Goal: Connect with others: Connect with others

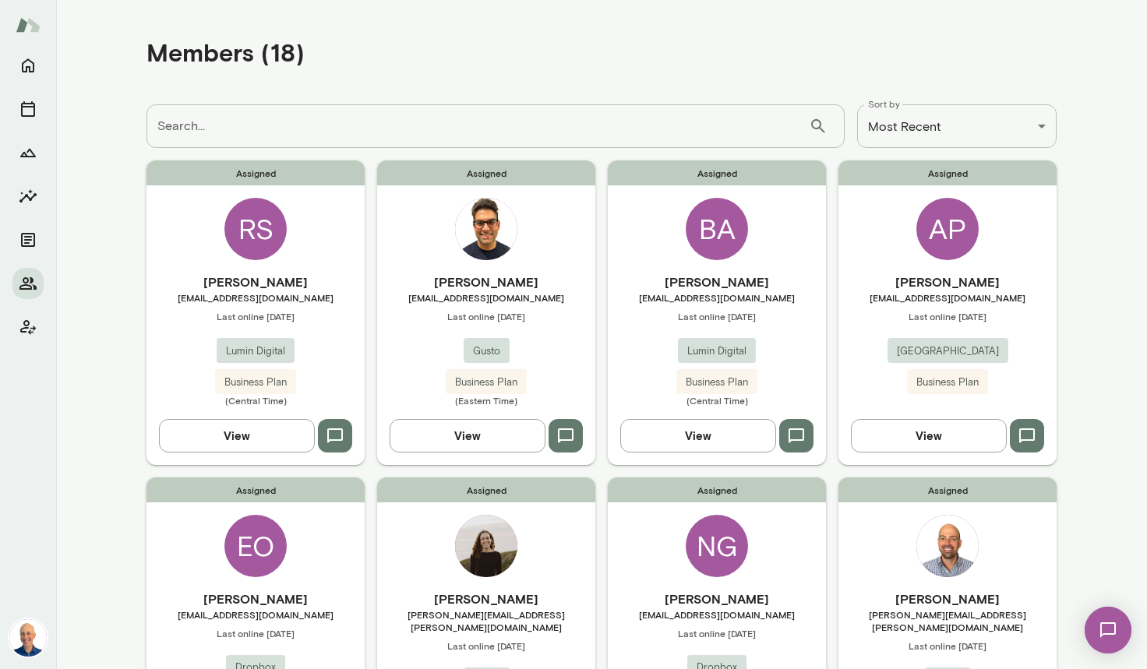
scroll to position [2, 0]
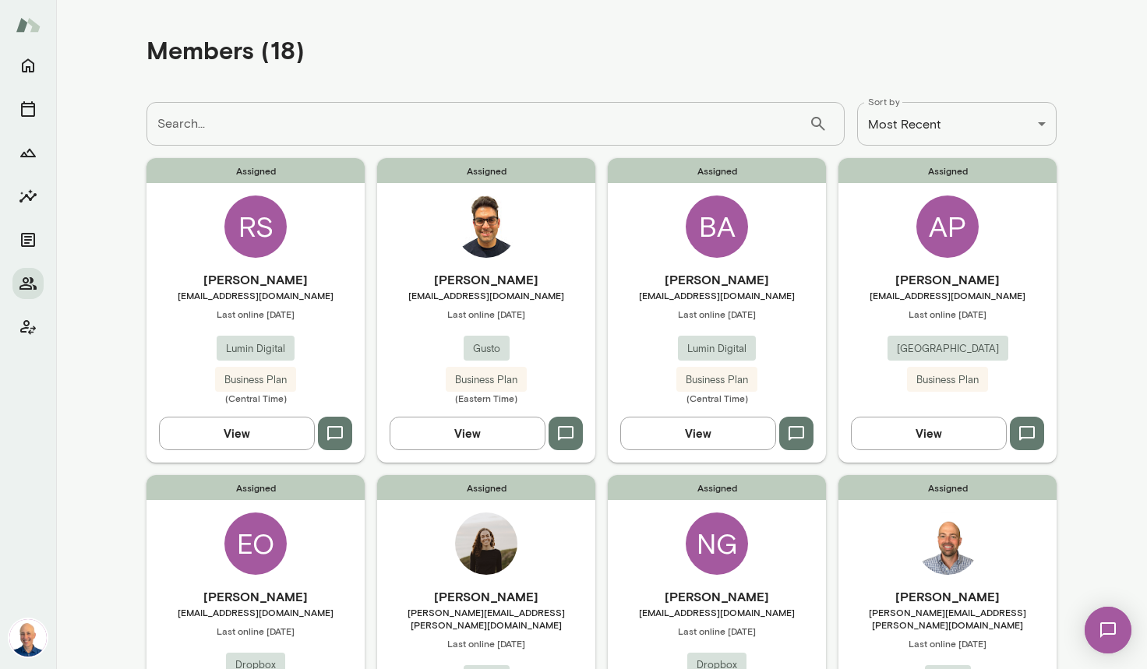
click at [567, 266] on div "Assigned [PERSON_NAME] [PERSON_NAME][EMAIL_ADDRESS][PERSON_NAME][DOMAIN_NAME] L…" at bounding box center [486, 310] width 218 height 304
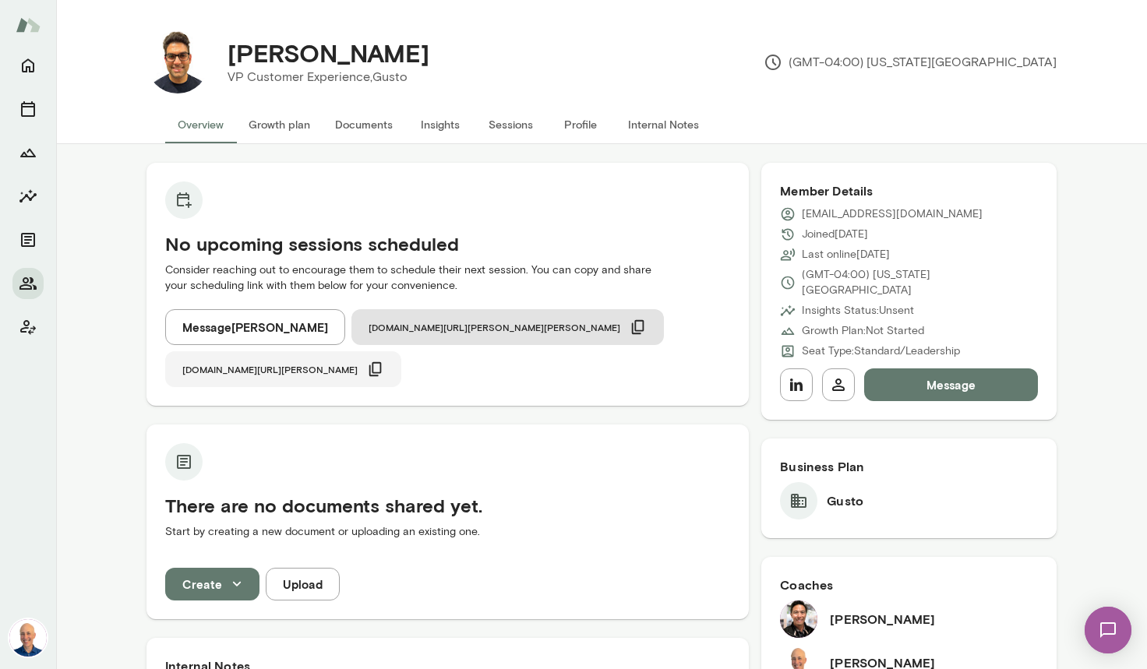
click at [401, 351] on button "cal.mento.co/mark-lazen" at bounding box center [283, 369] width 236 height 36
click at [931, 368] on button "Message" at bounding box center [951, 384] width 174 height 33
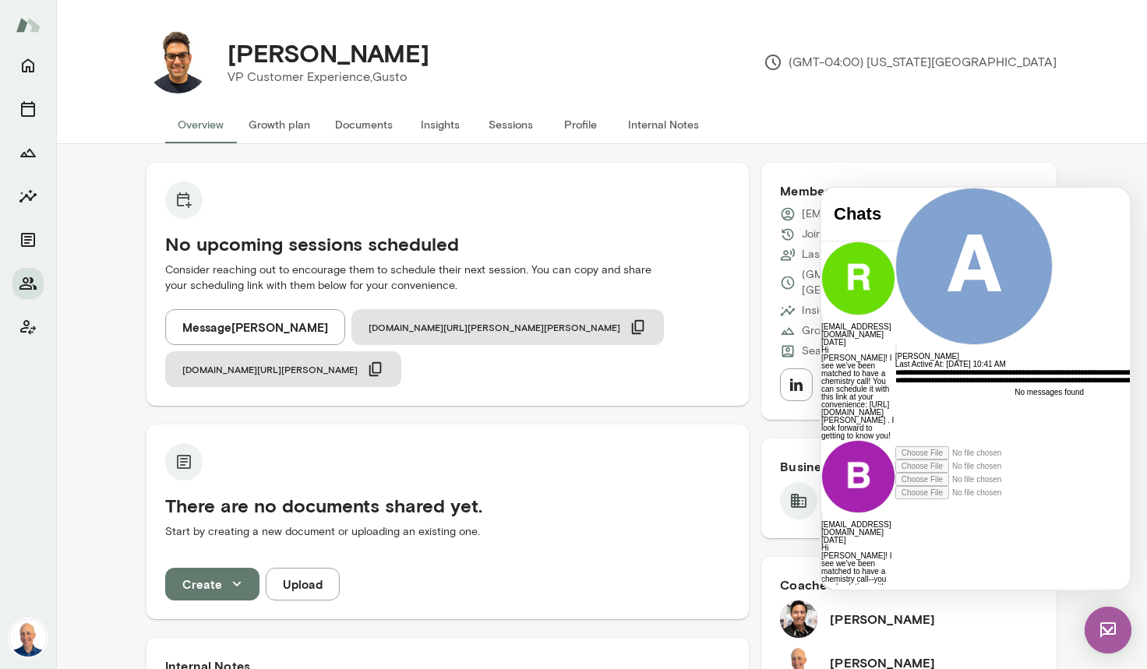
click at [895, 499] on icon at bounding box center [895, 499] width 0 height 0
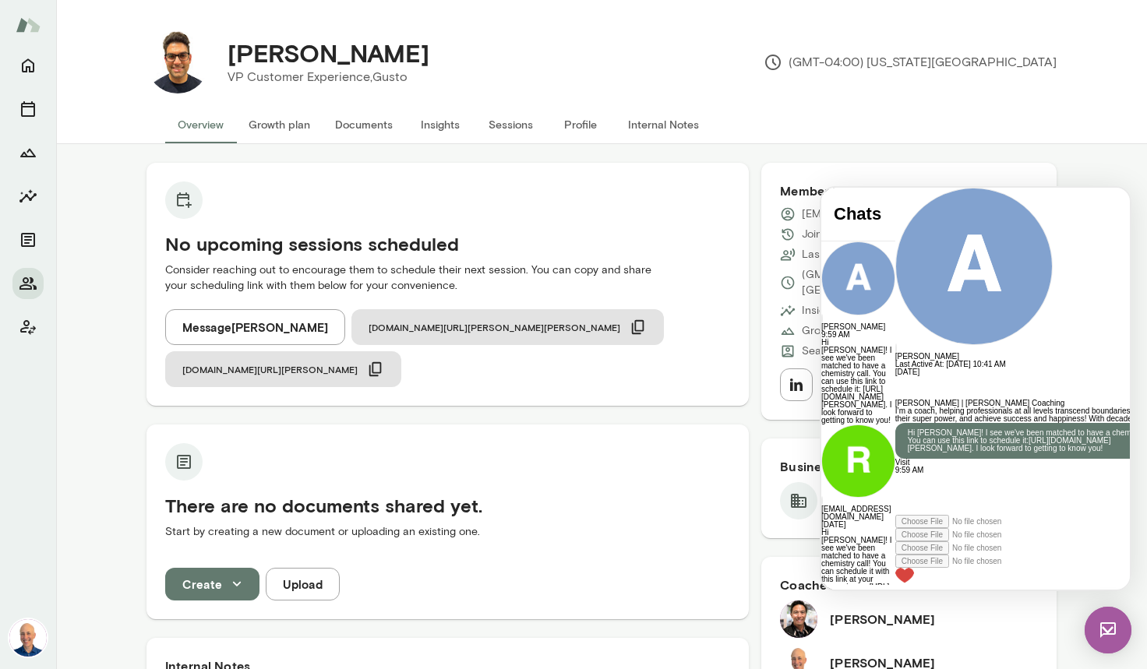
scroll to position [189, 0]
